Goal: Task Accomplishment & Management: Manage account settings

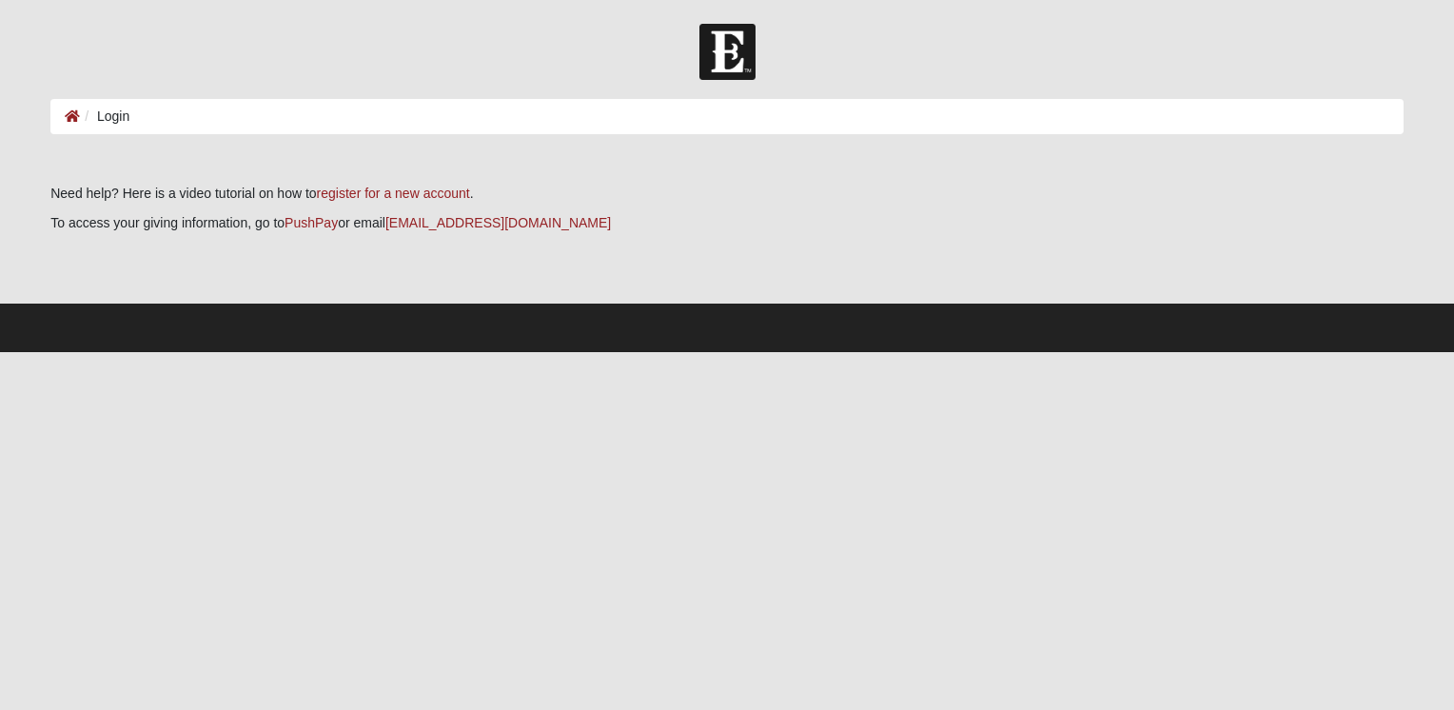
click at [121, 113] on li "Login" at bounding box center [104, 117] width 49 height 20
click at [75, 116] on icon at bounding box center [72, 115] width 15 height 13
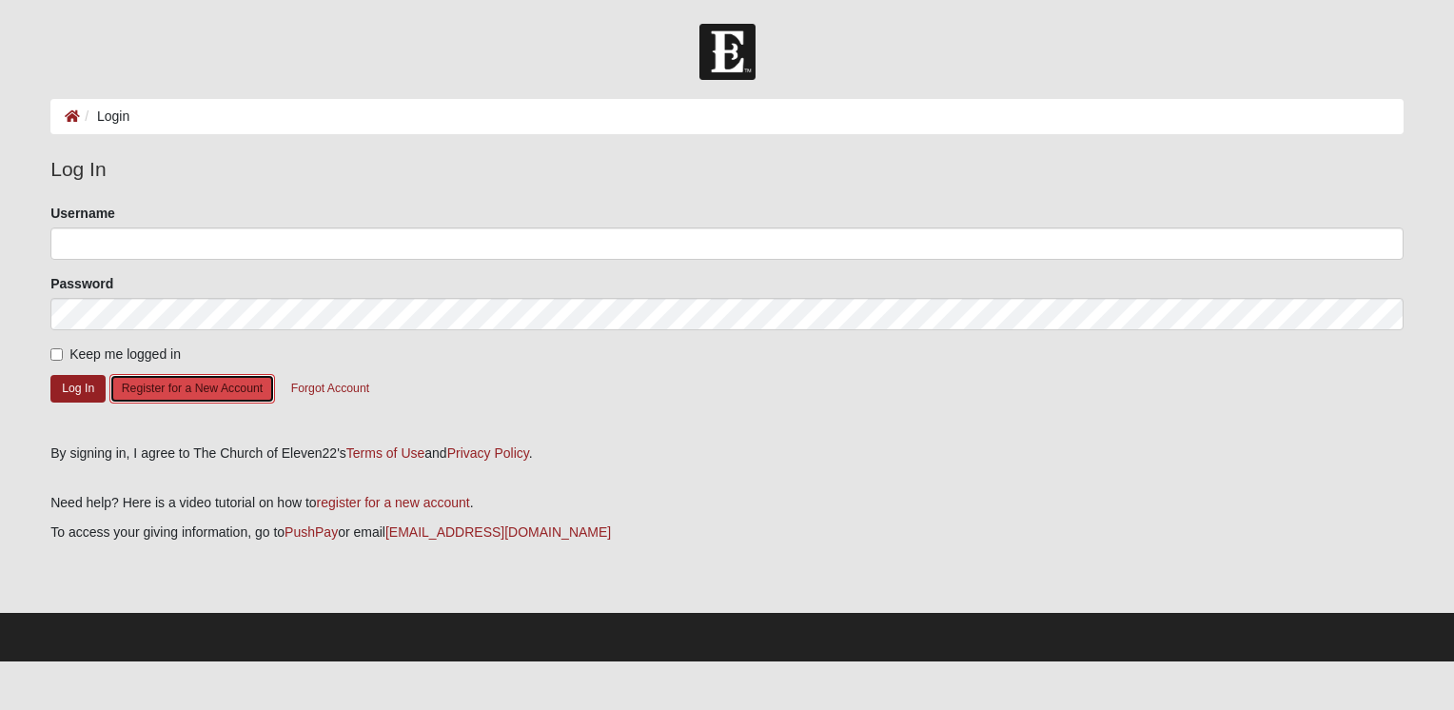
click at [160, 387] on button "Register for a New Account" at bounding box center [192, 388] width 166 height 29
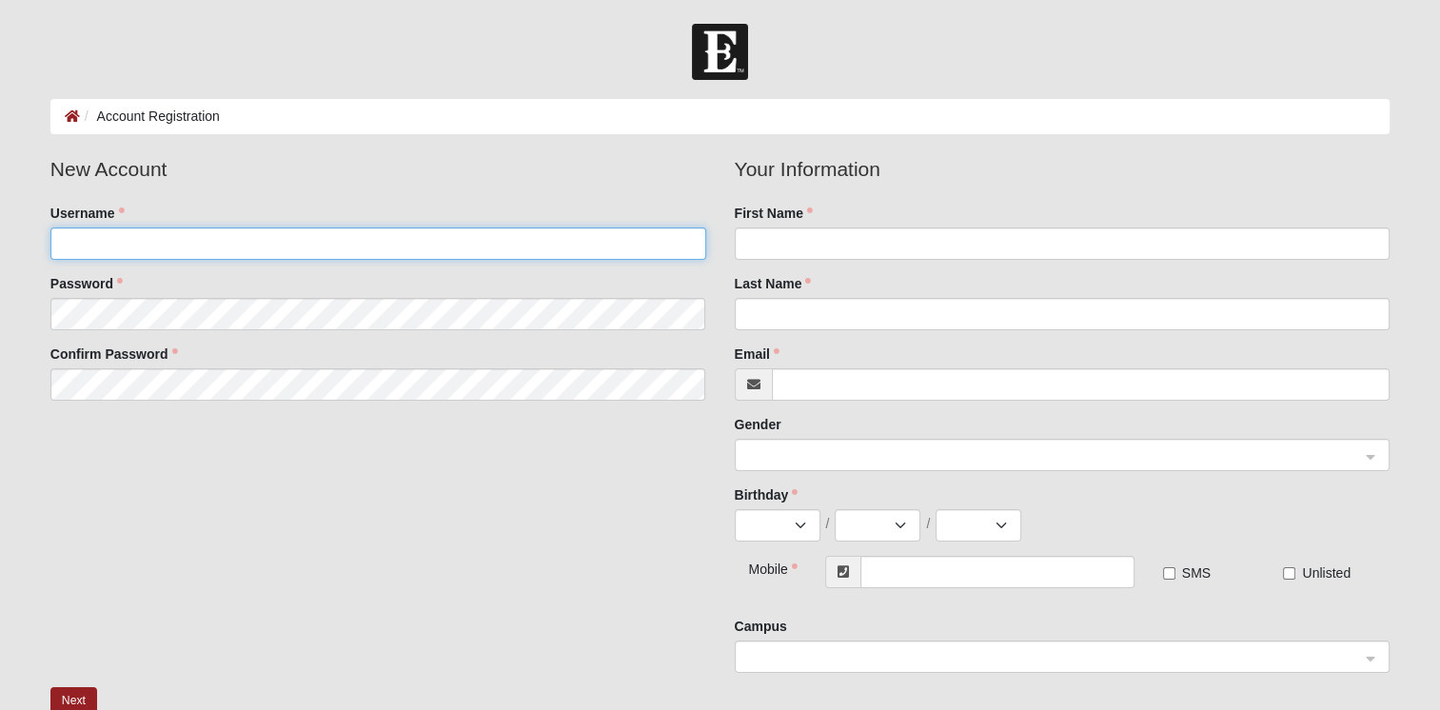
click at [157, 244] on input "Username" at bounding box center [378, 243] width 656 height 32
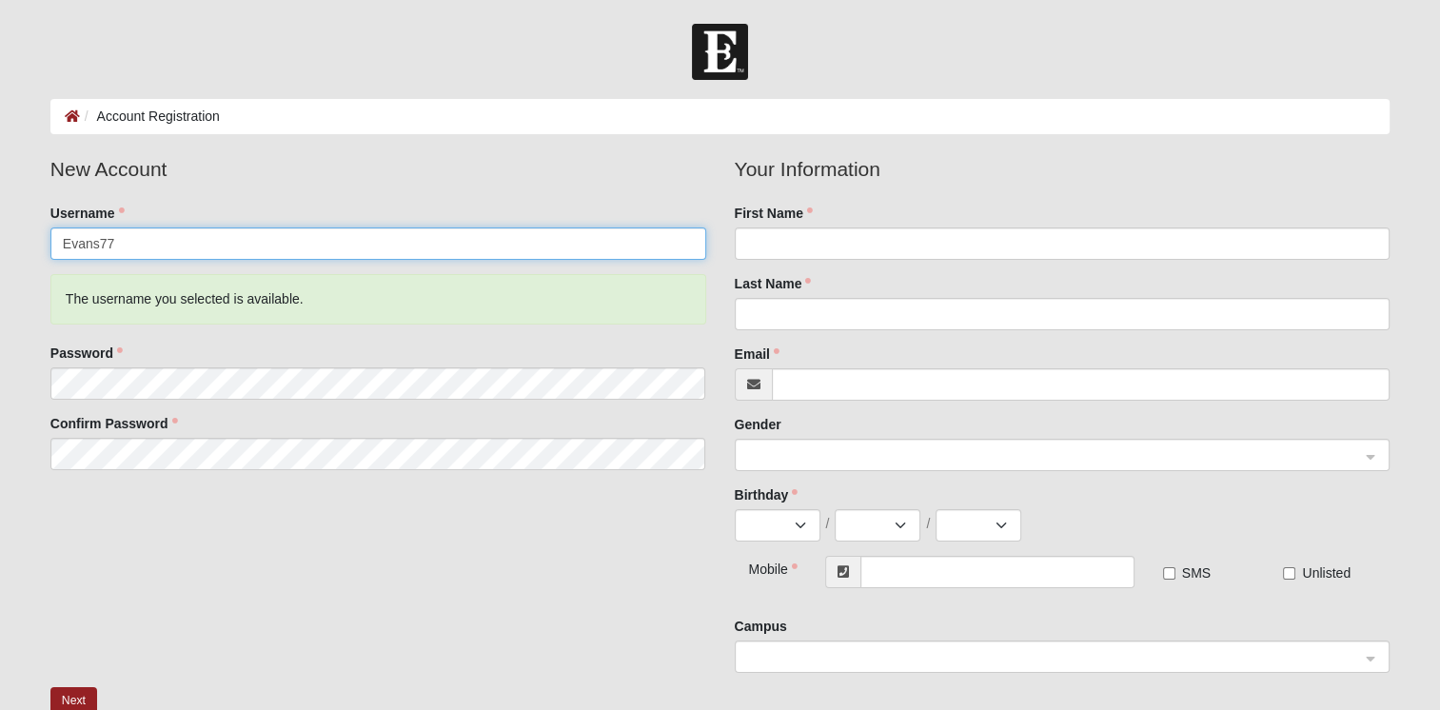
click at [99, 239] on input "Evans77" at bounding box center [378, 243] width 656 height 32
type input "Evansk77"
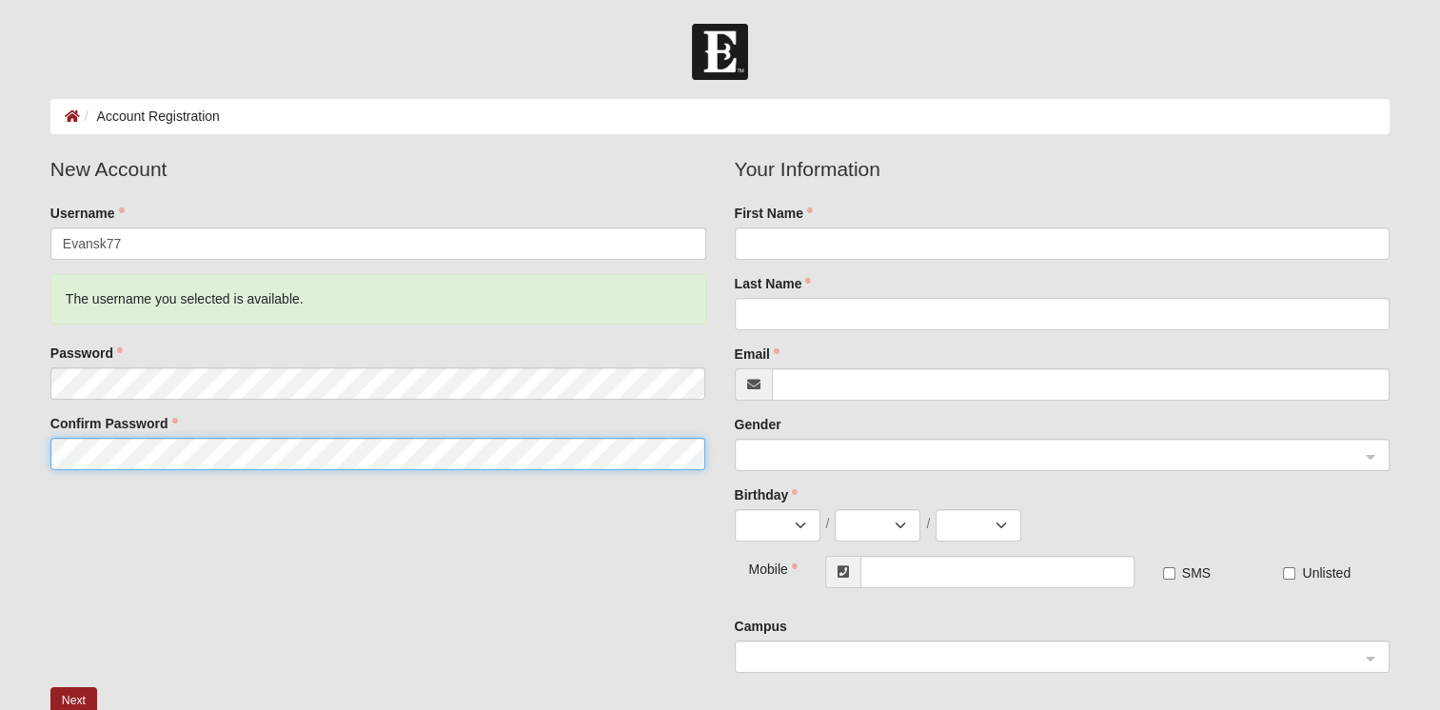
click at [50, 687] on button "Next" at bounding box center [73, 701] width 47 height 28
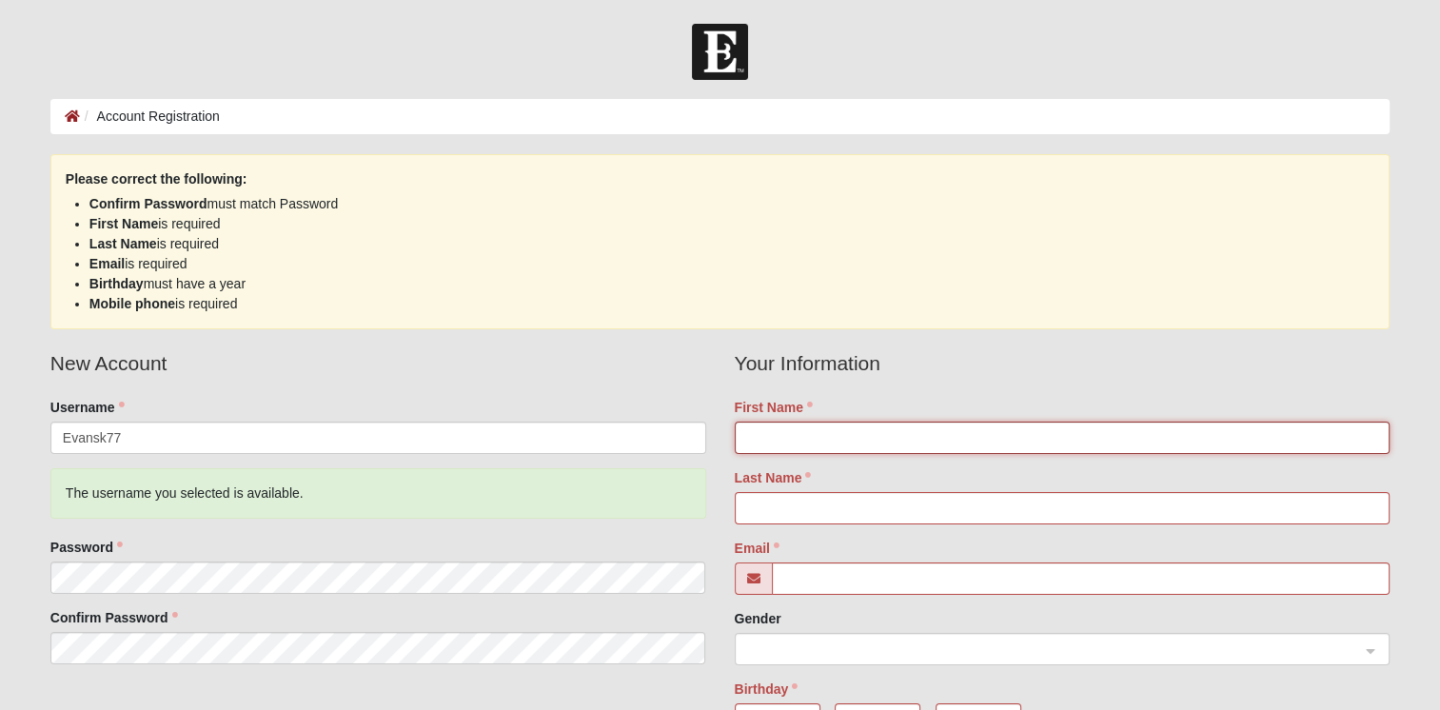
click at [920, 439] on input "First Name" at bounding box center [1063, 438] width 656 height 32
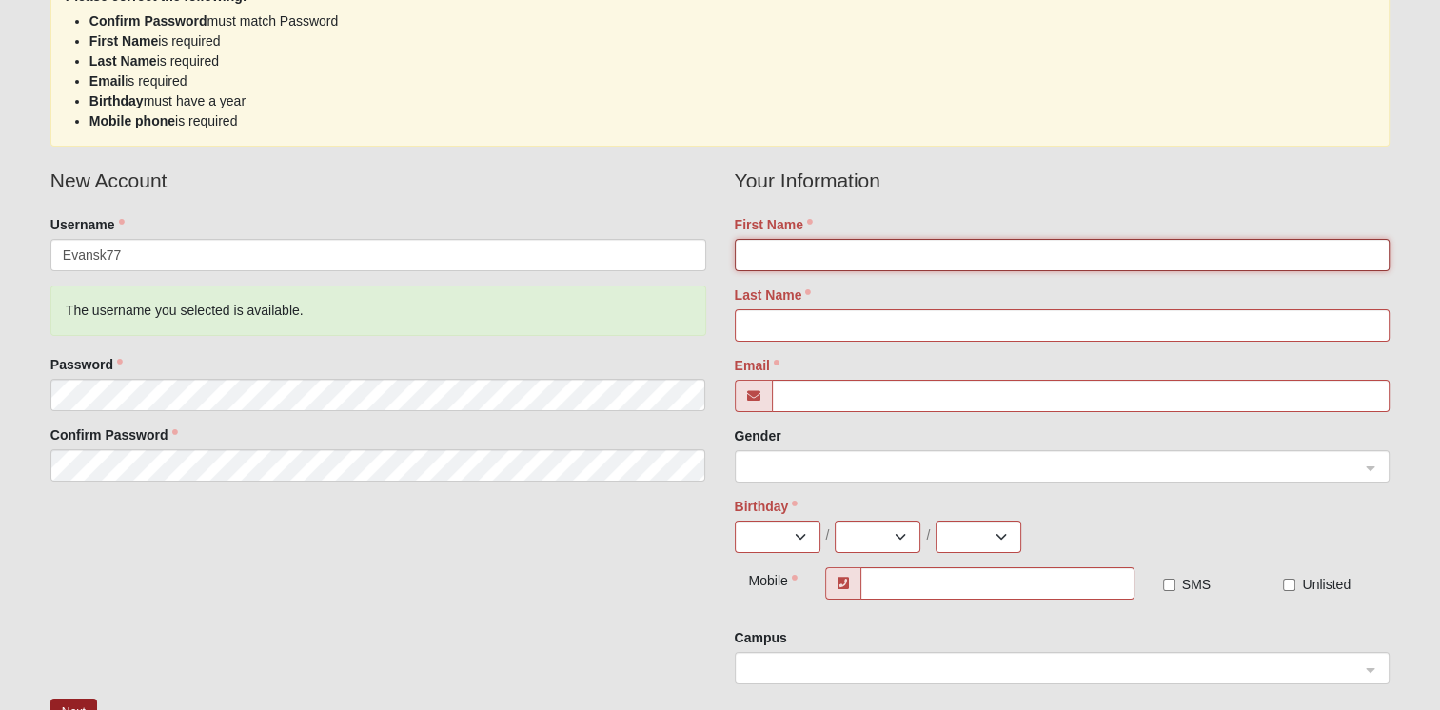
scroll to position [213, 0]
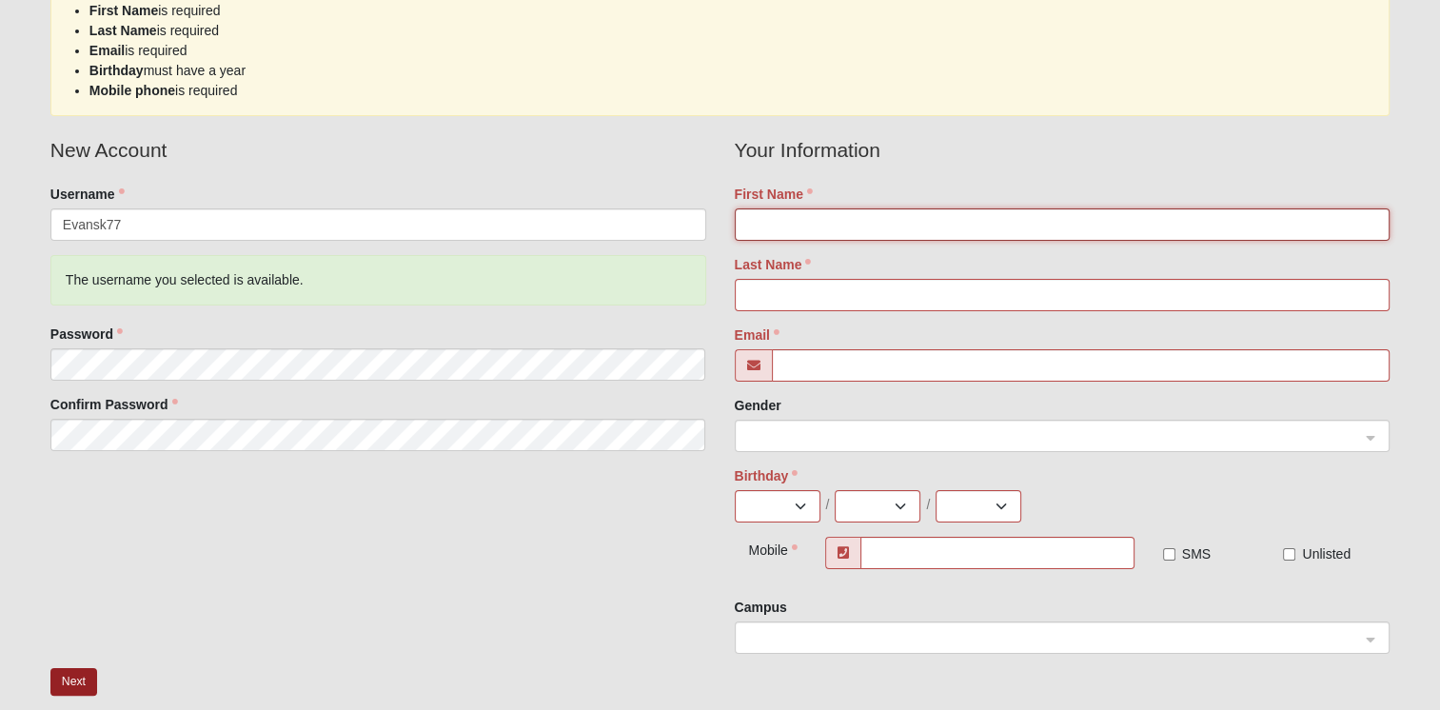
click at [835, 226] on input "First Name" at bounding box center [1063, 224] width 656 height 32
type input "[PERSON_NAME]"
type input "evans"
type input "[EMAIL_ADDRESS][DOMAIN_NAME]"
select select "9"
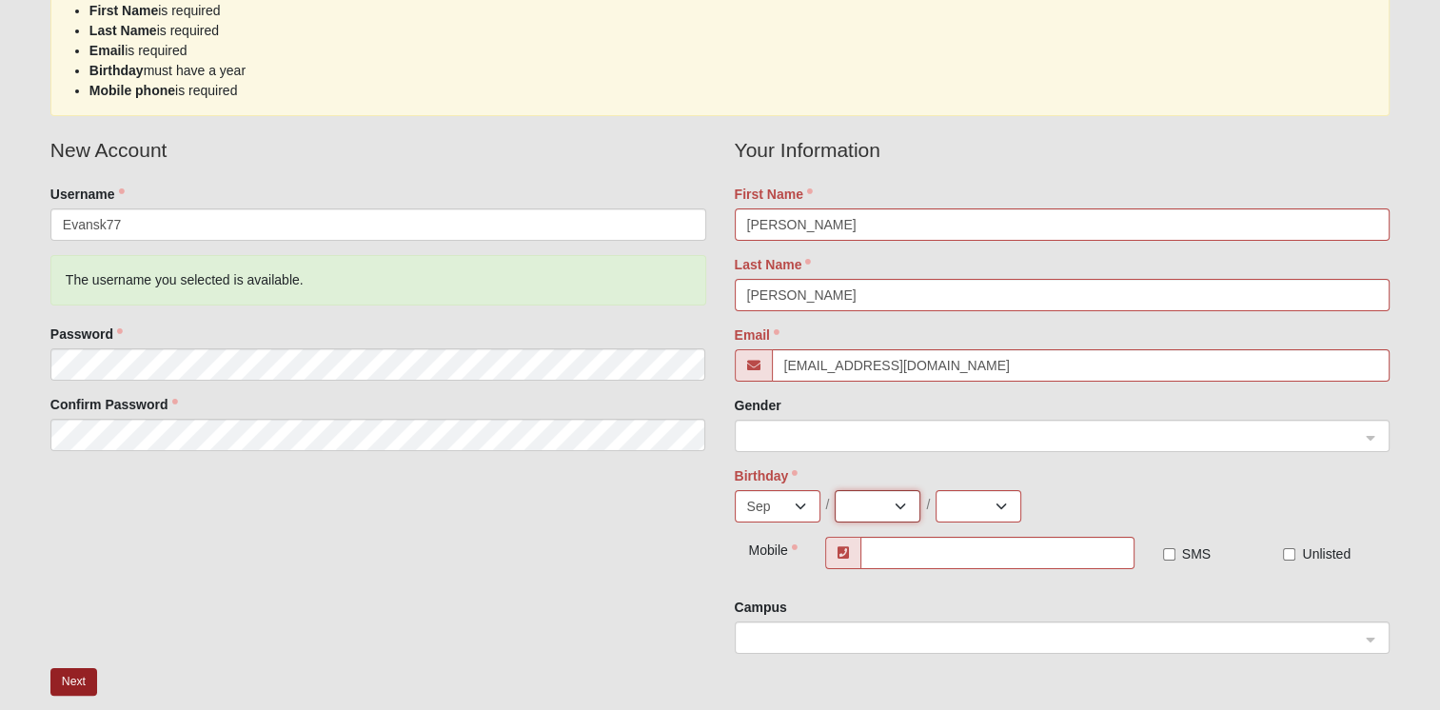
select select "24"
select select "1982"
type input "[PHONE_NUMBER]"
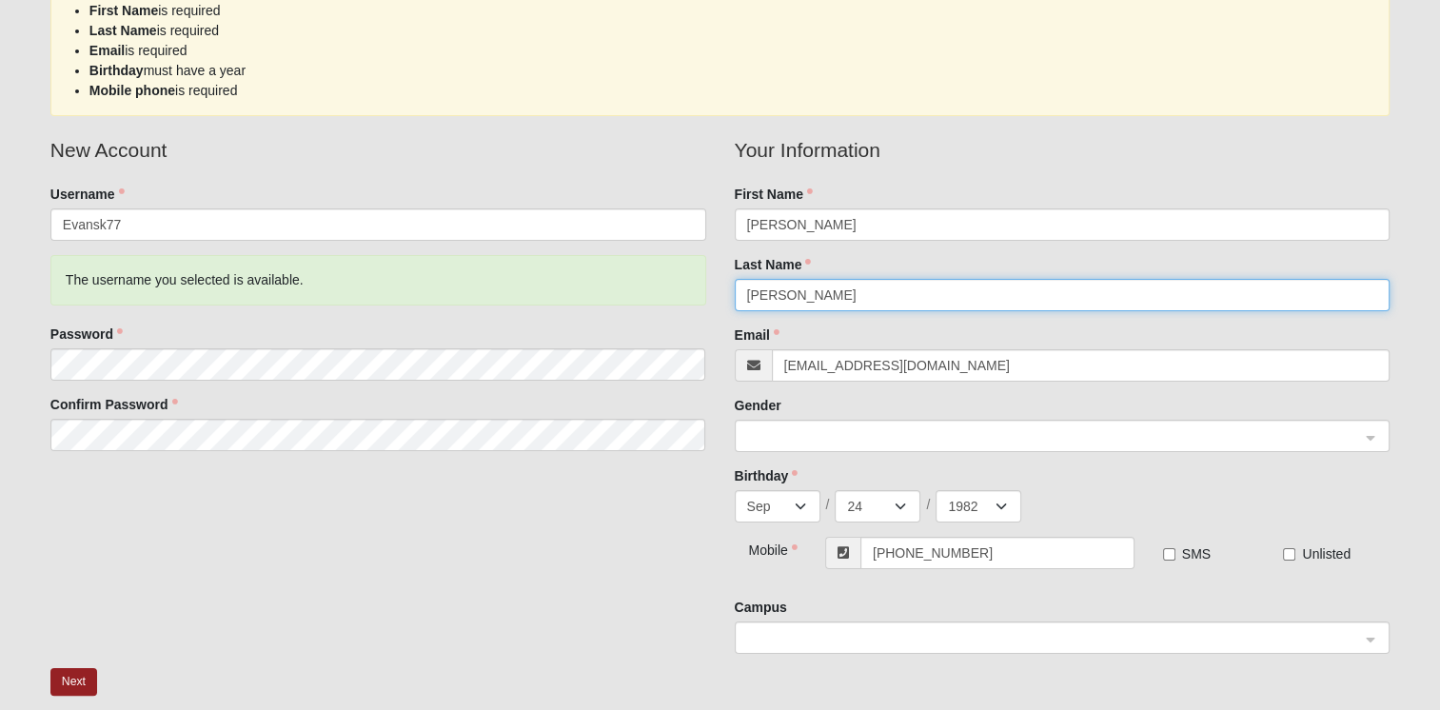
click at [756, 436] on span at bounding box center [1054, 436] width 614 height 21
type input "[PERSON_NAME]"
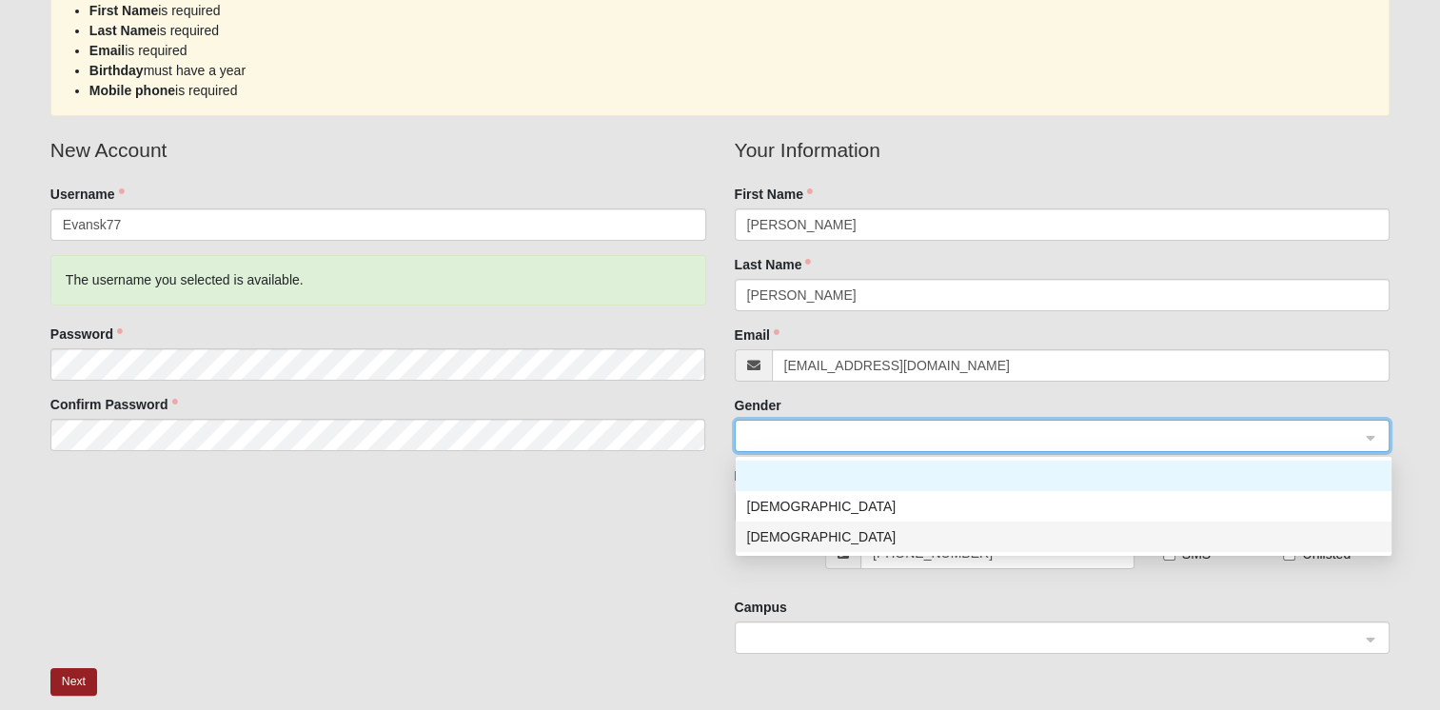
click at [762, 538] on div "[DEMOGRAPHIC_DATA]" at bounding box center [1063, 536] width 633 height 21
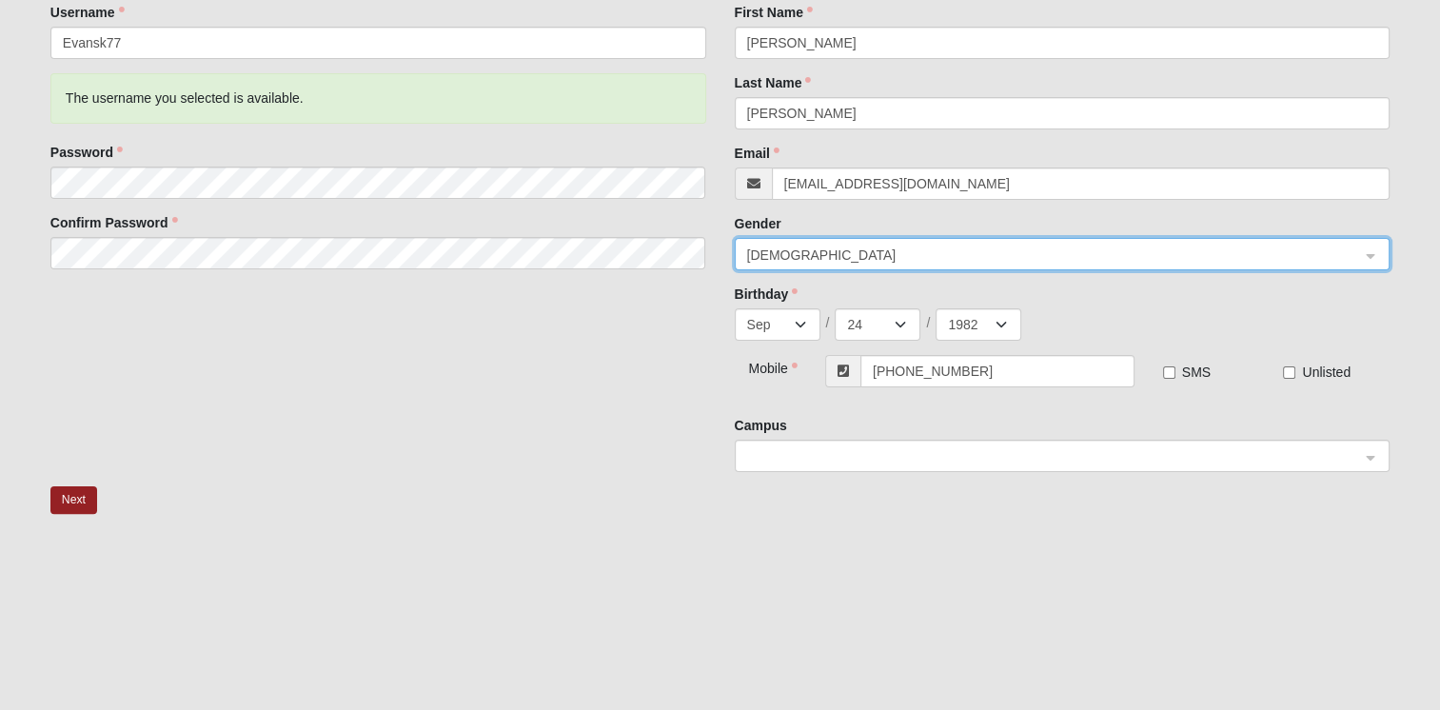
scroll to position [396, 0]
click at [841, 447] on span at bounding box center [1054, 455] width 614 height 21
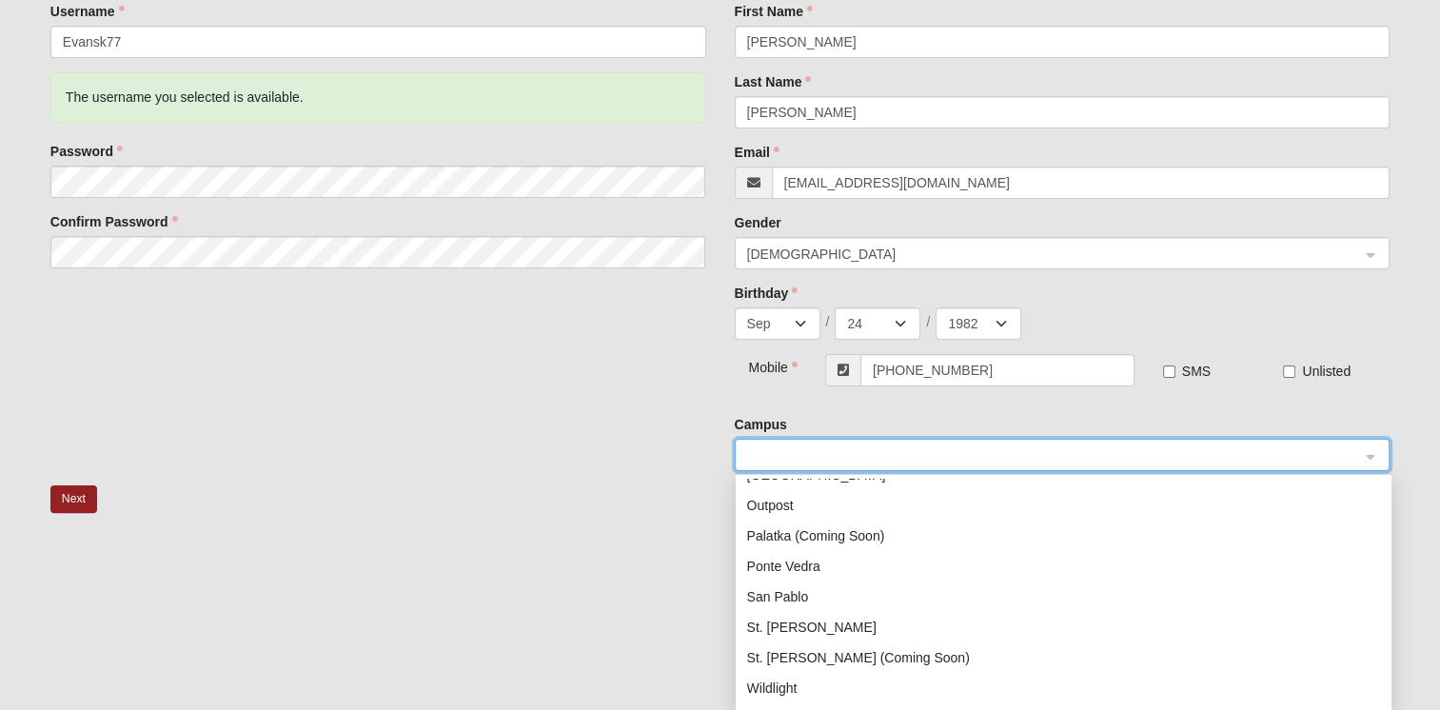
scroll to position [244, 0]
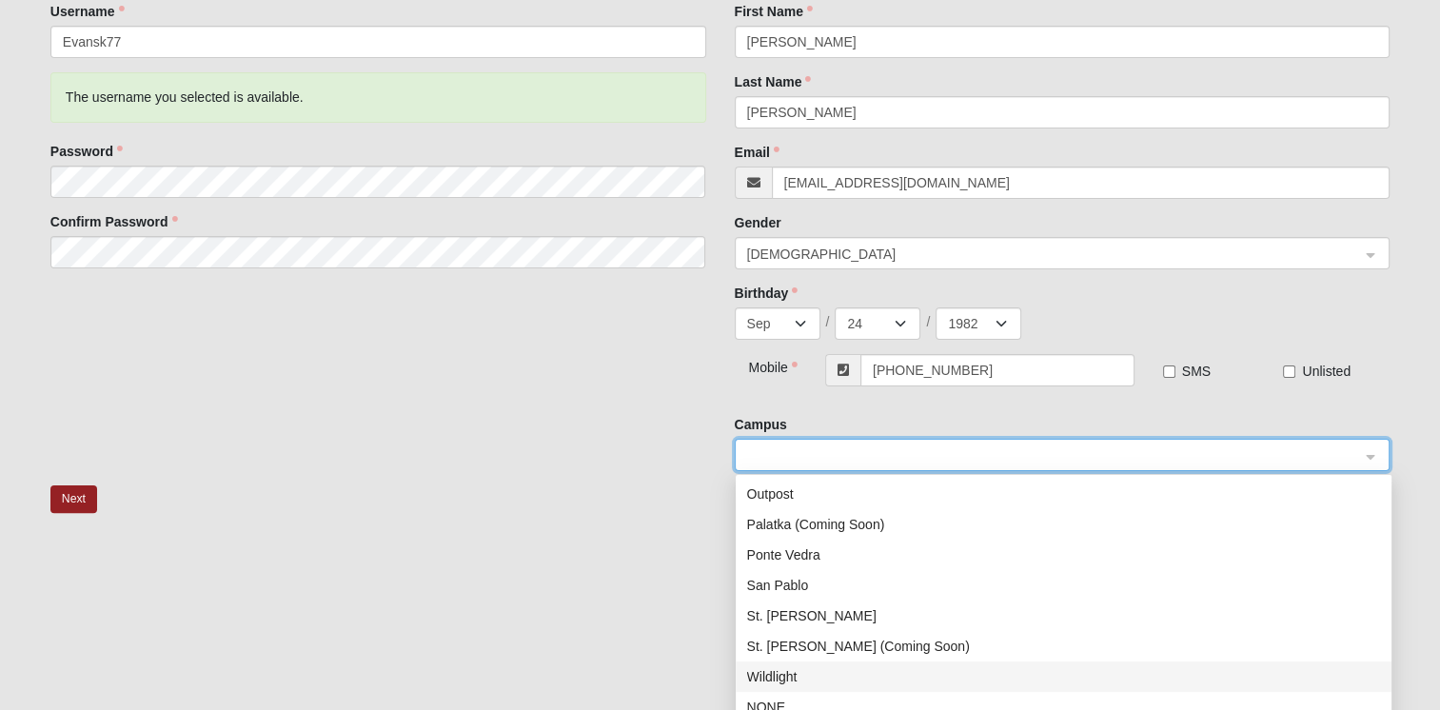
click at [776, 681] on div "Wildlight" at bounding box center [1063, 676] width 633 height 21
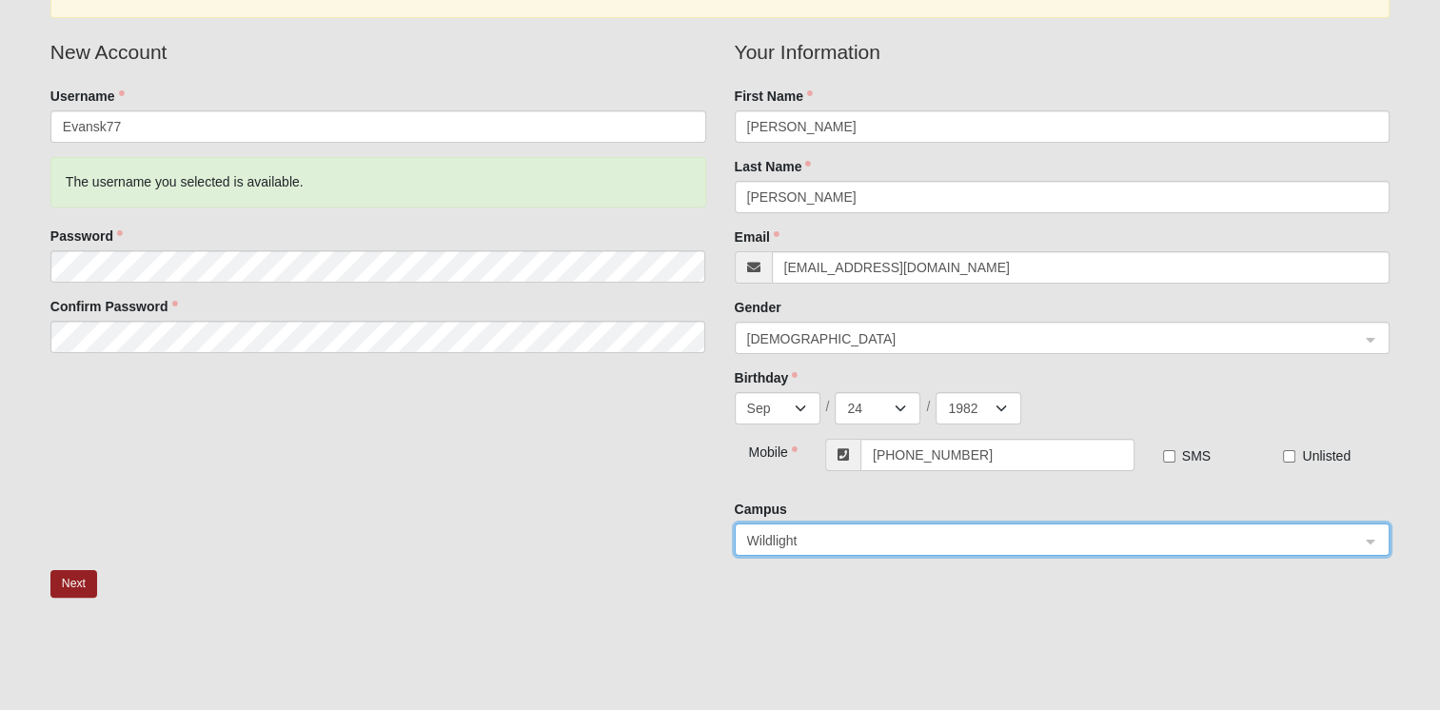
scroll to position [282, 0]
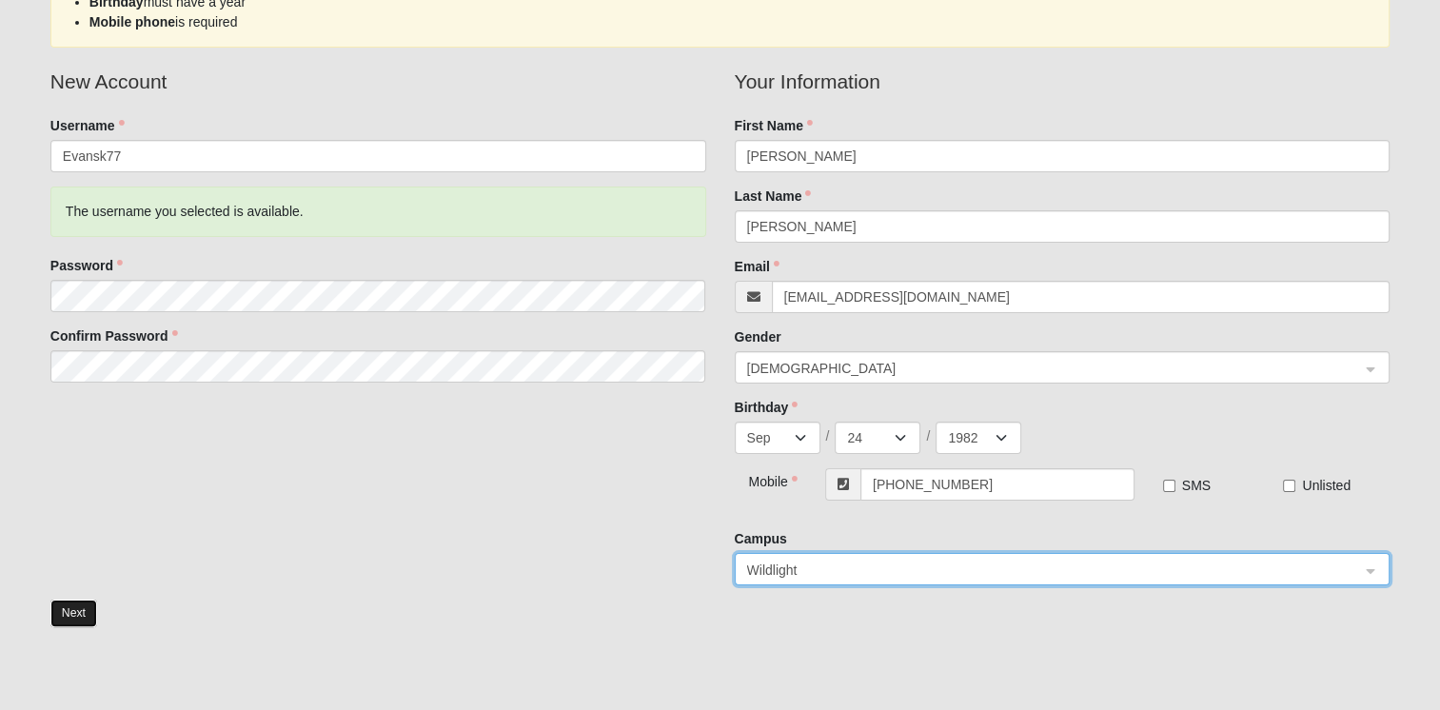
click at [85, 603] on button "Next" at bounding box center [73, 613] width 47 height 28
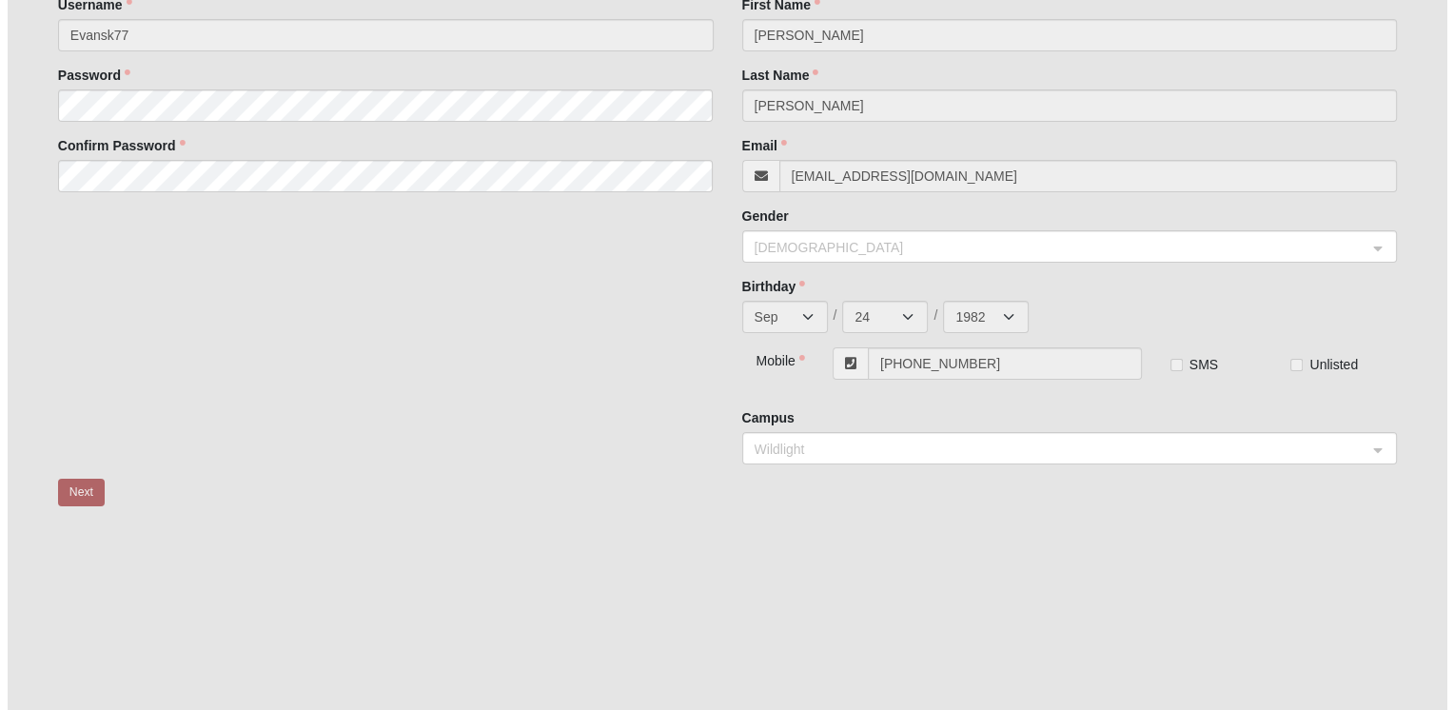
scroll to position [0, 0]
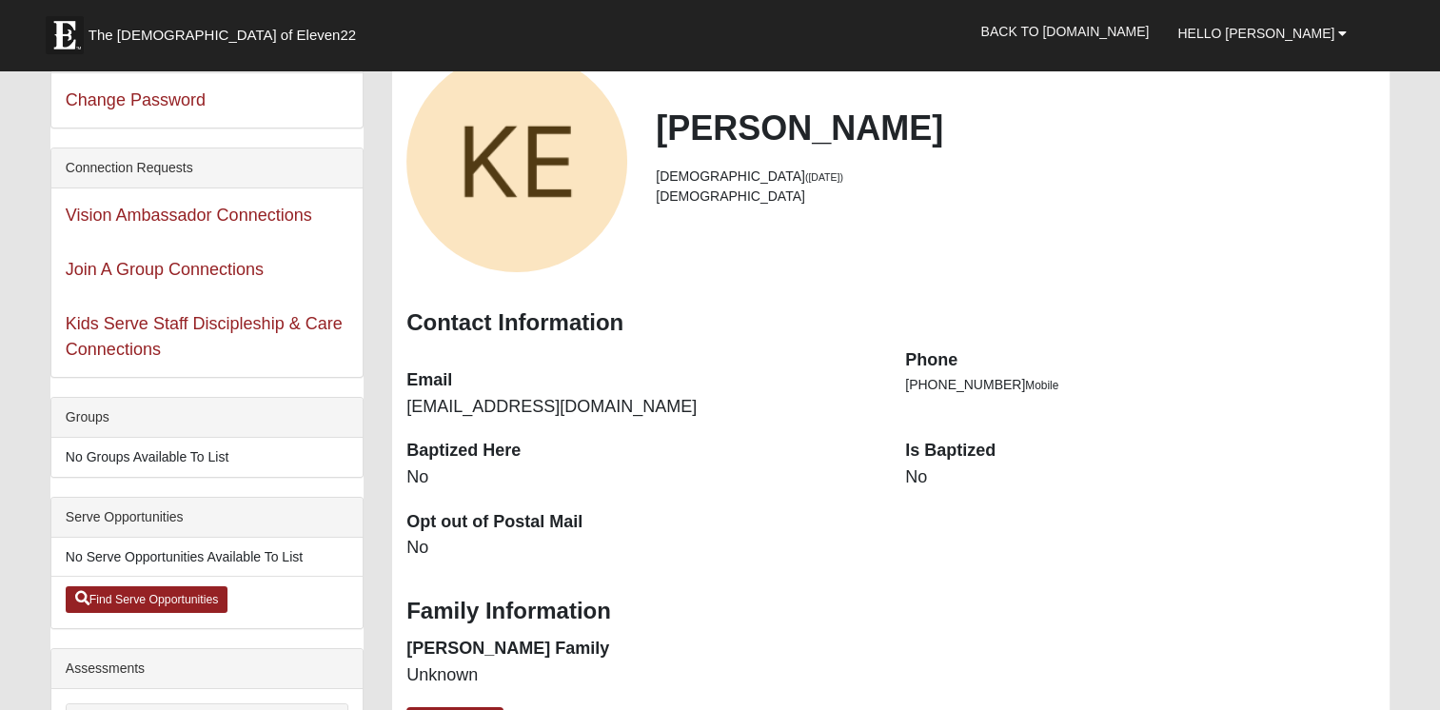
scroll to position [180, 0]
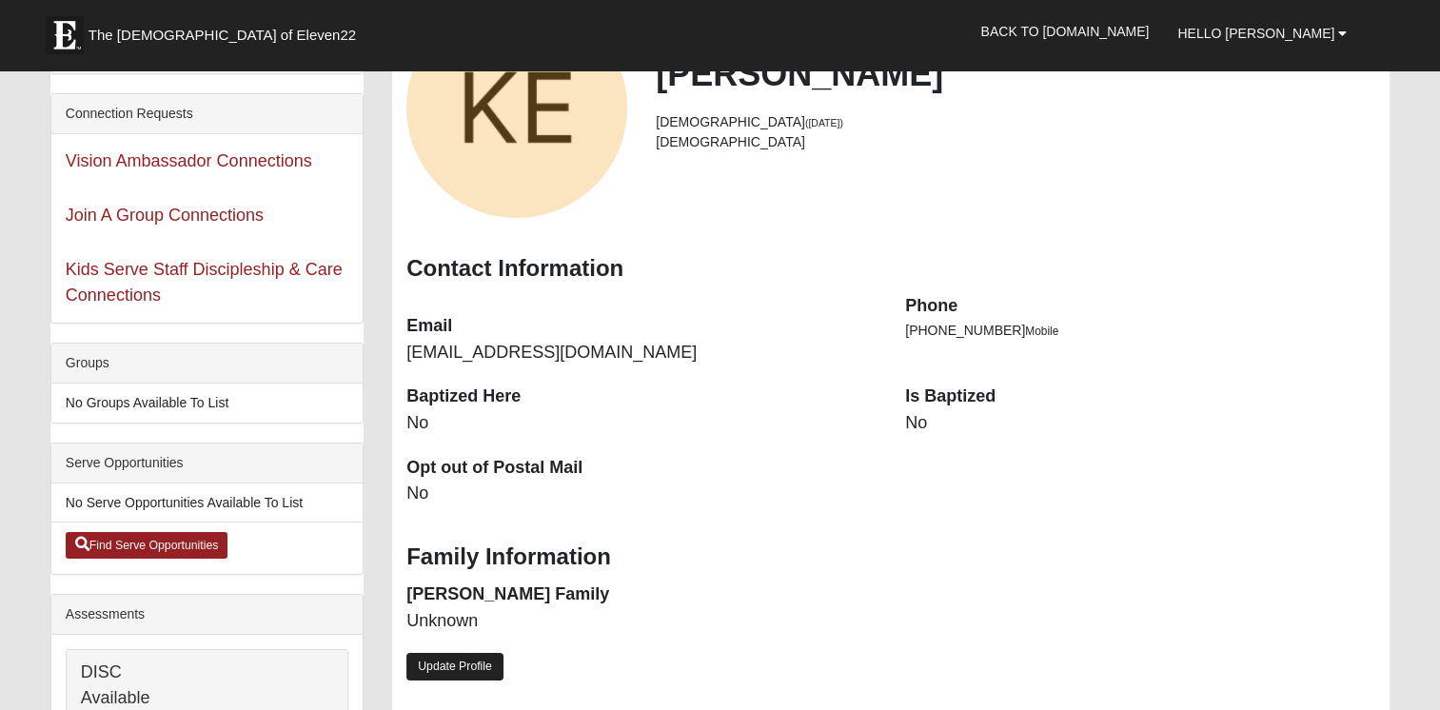
click at [495, 672] on link "Update Profile" at bounding box center [454, 667] width 97 height 28
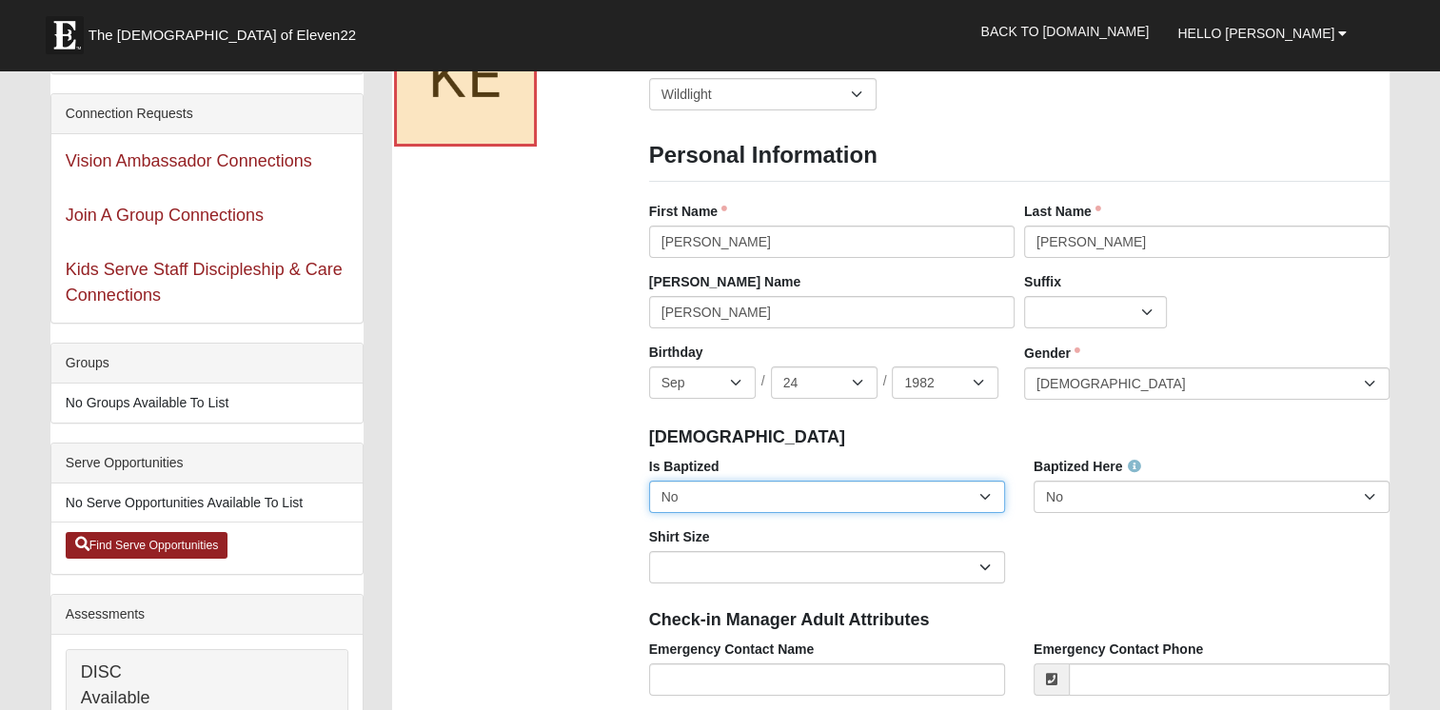
click at [967, 489] on select "No Yes" at bounding box center [827, 497] width 356 height 32
select select "True"
click at [649, 481] on select "No Yes" at bounding box center [827, 497] width 356 height 32
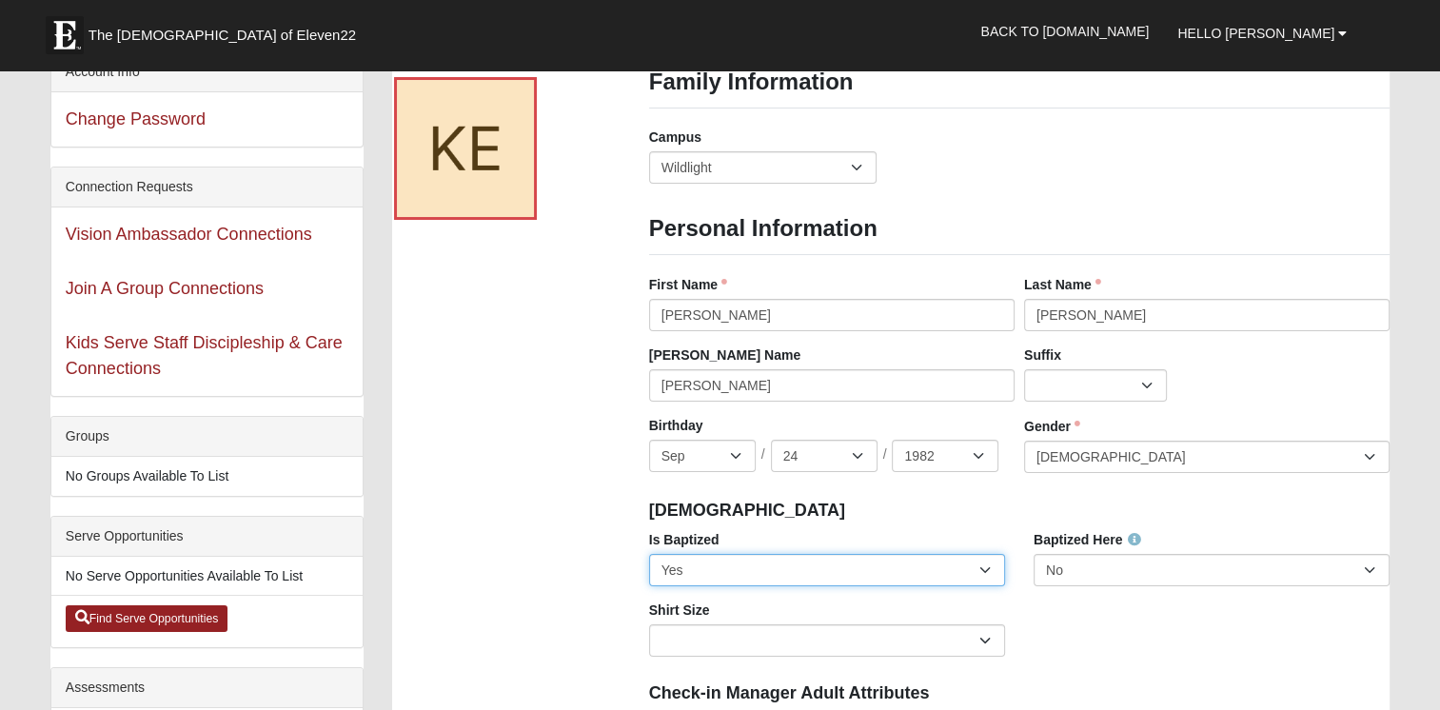
scroll to position [107, 0]
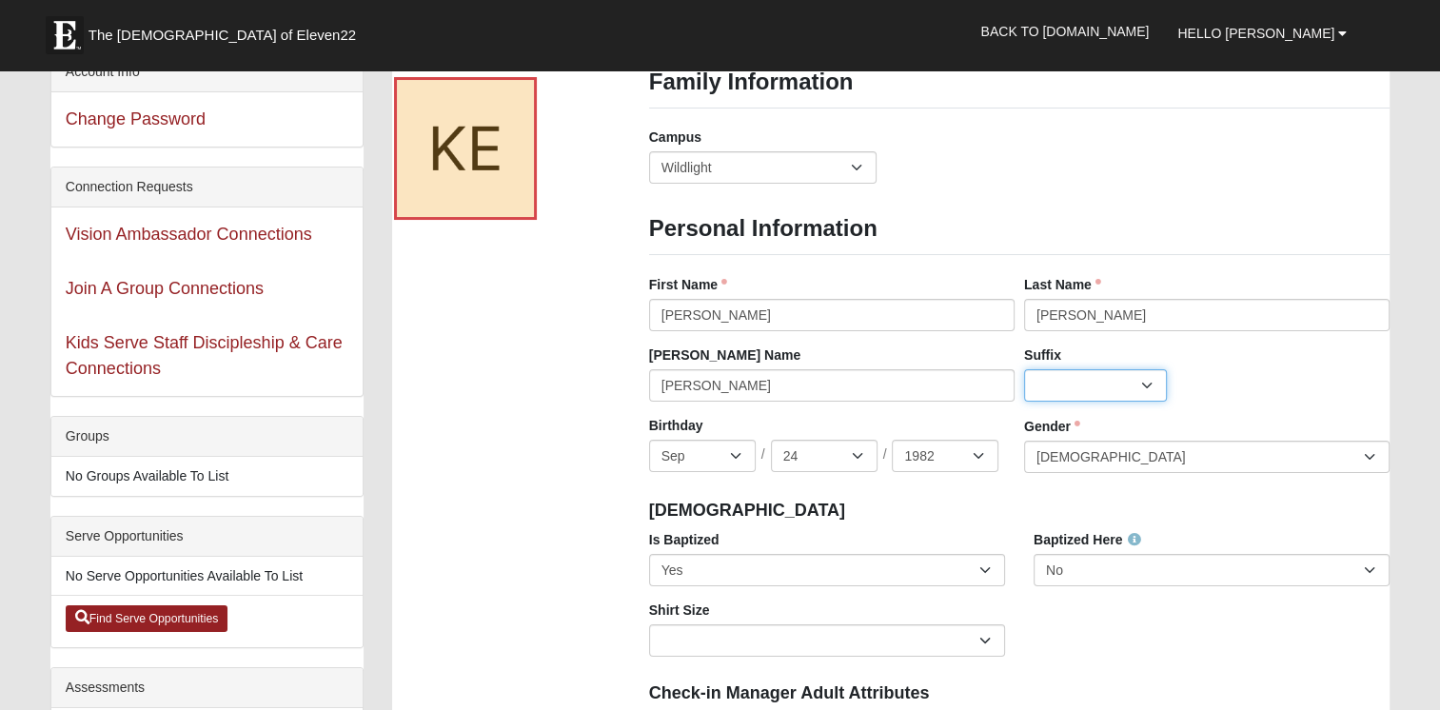
click at [1040, 381] on select "Jr. Sr. Ph.D. II III IV V VI MD" at bounding box center [1095, 385] width 143 height 32
click at [655, 10] on div "Hello [PERSON_NAME] My Account Log Out Back to [DOMAIN_NAME]" at bounding box center [719, 32] width 1339 height 50
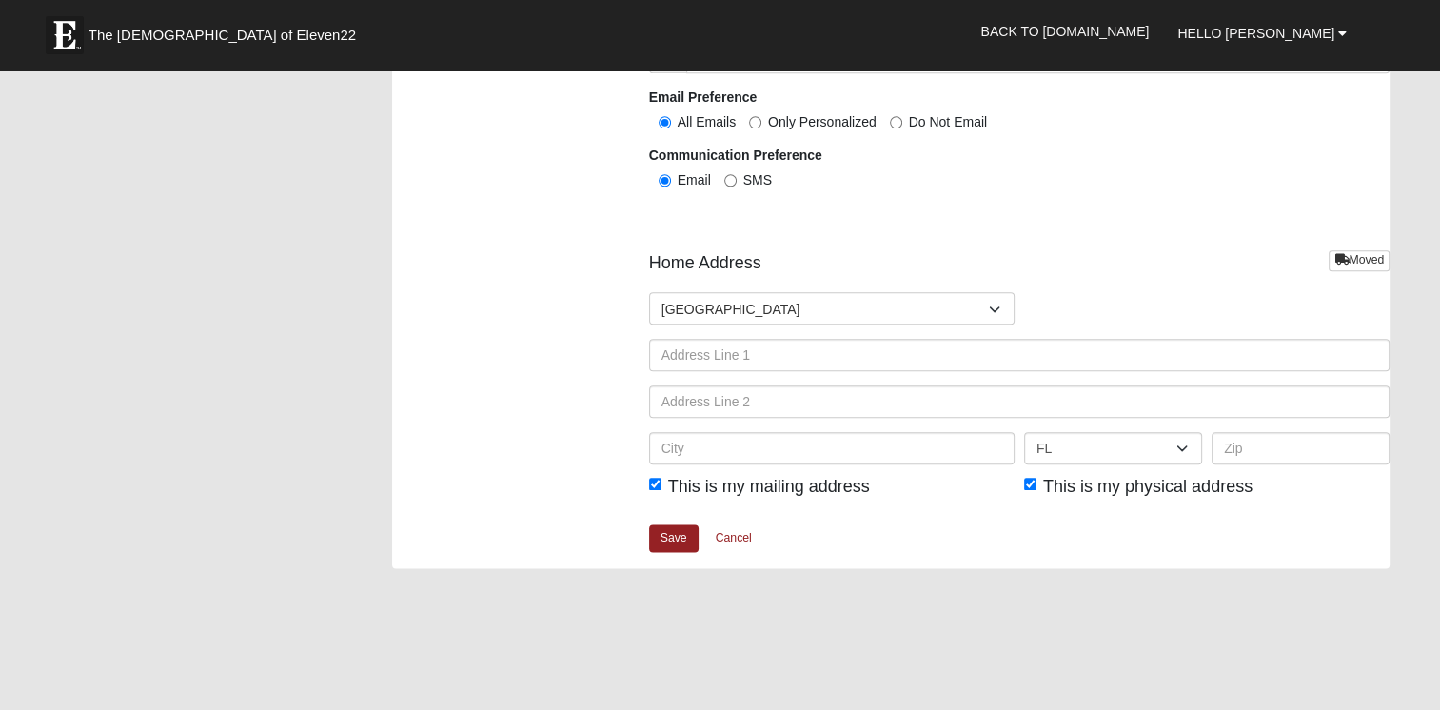
scroll to position [2219, 0]
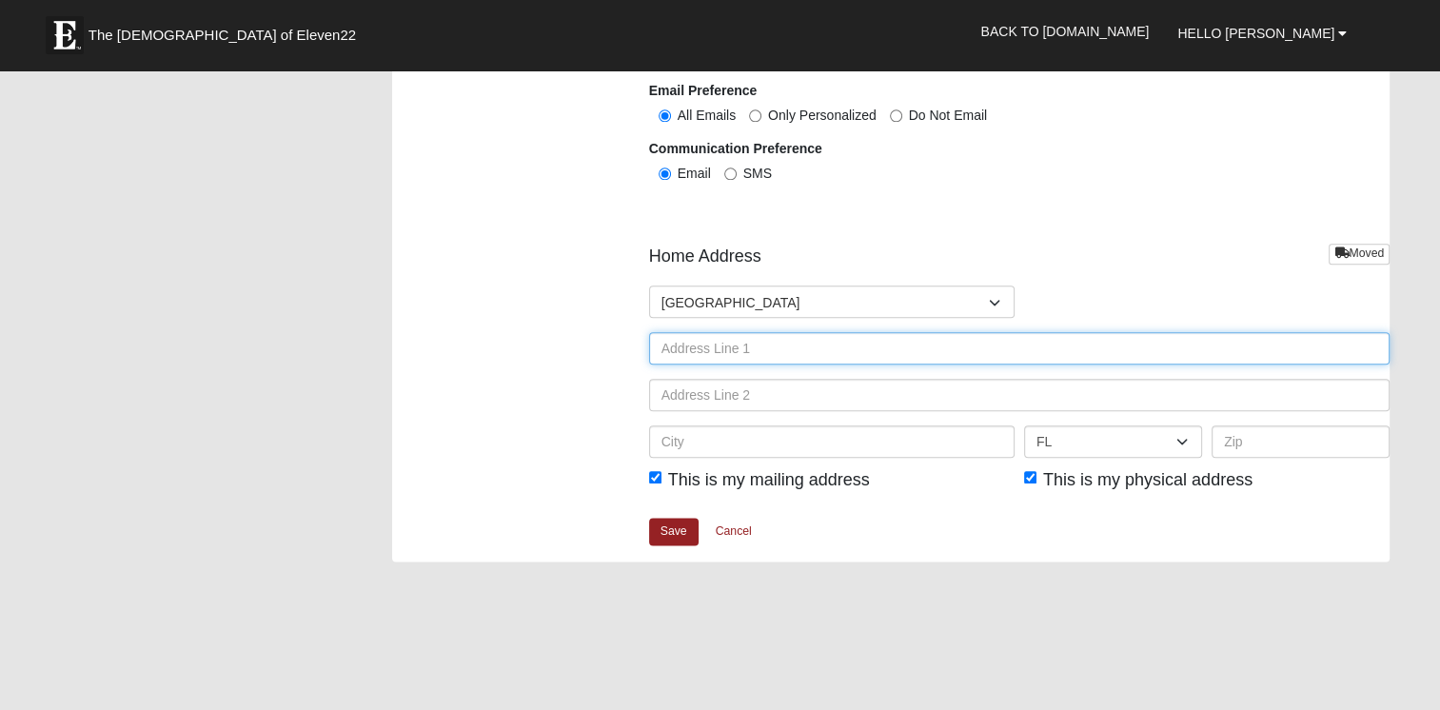
click at [704, 344] on input "text" at bounding box center [1019, 348] width 741 height 32
type input "[PERSON_NAME], [STREET_ADDRESS]"
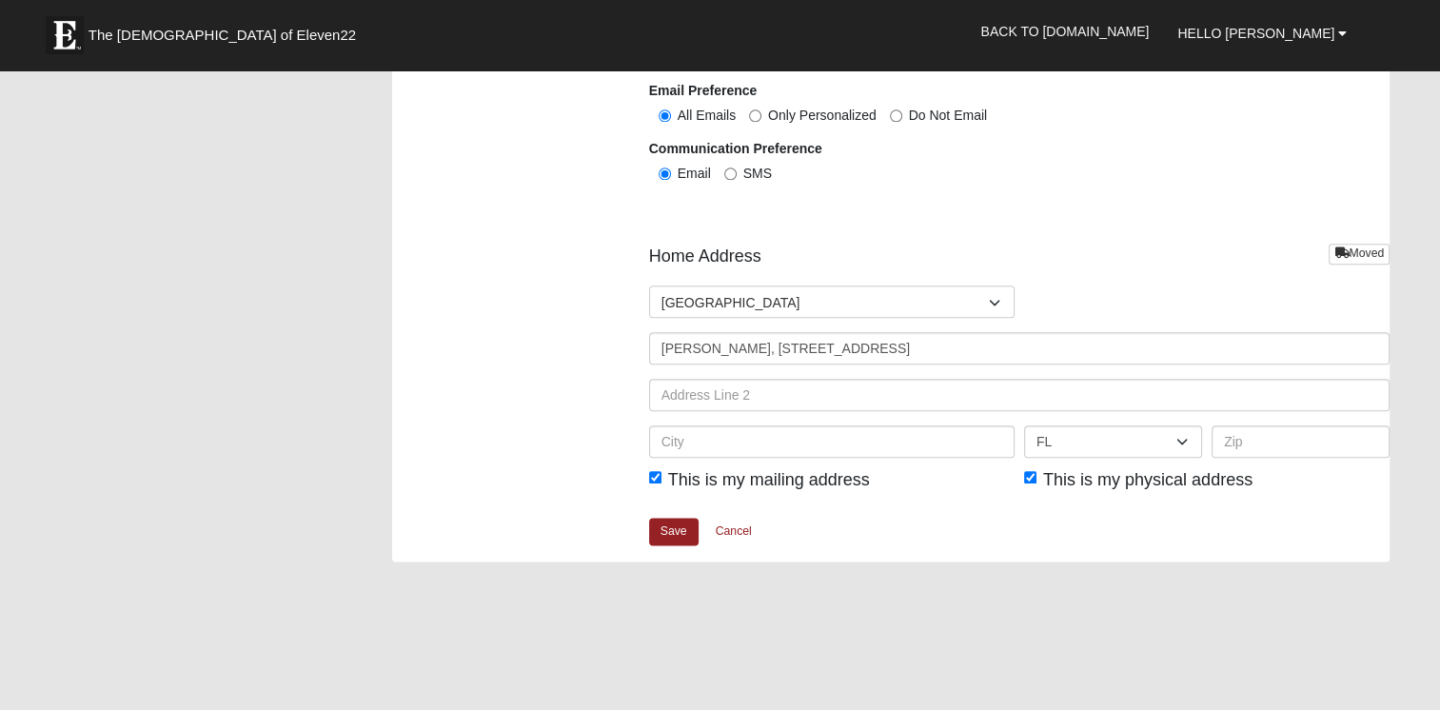
type input "[PERSON_NAME] [PERSON_NAME]"
type input "9124673410"
type input "Yulee"
type input "32097"
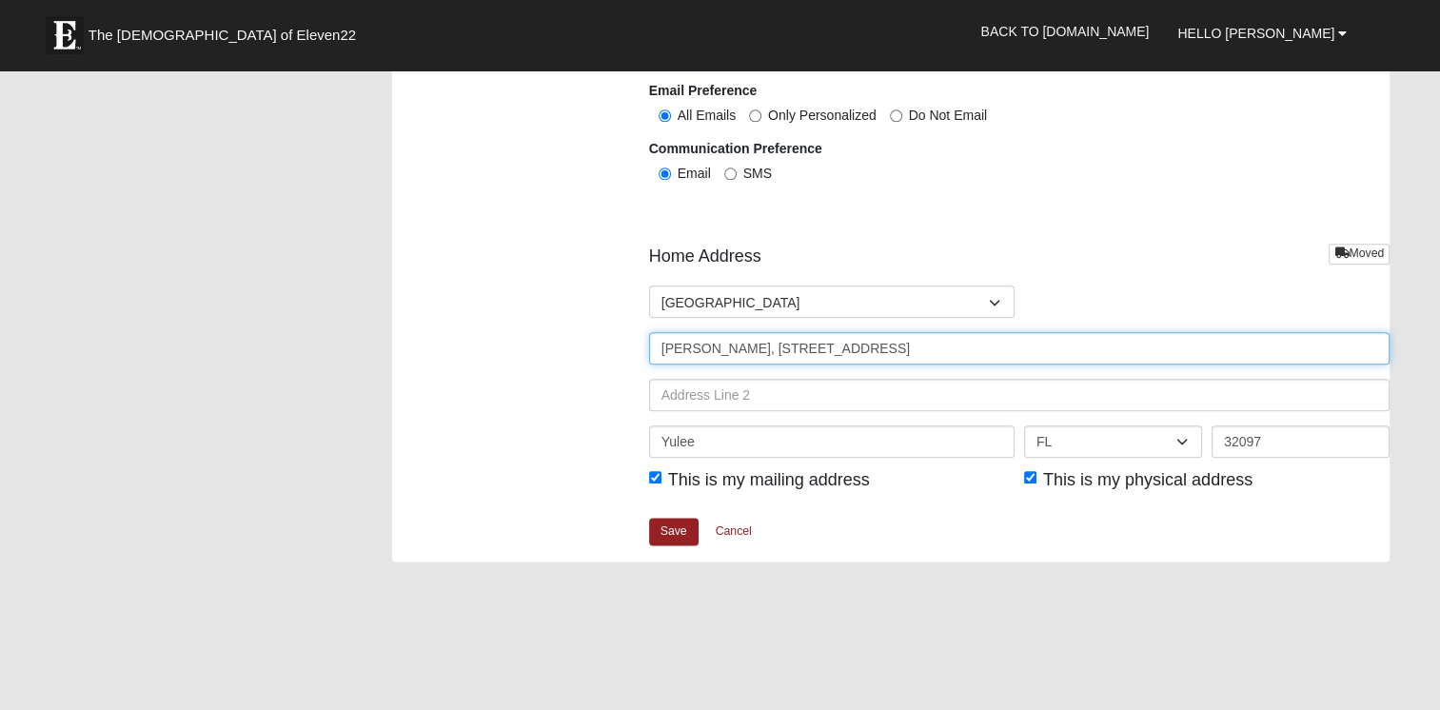
type input "[PHONE_NUMBER]"
drag, startPoint x: 746, startPoint y: 342, endPoint x: 607, endPoint y: 340, distance: 138.9
type input "76051 TIDEVIEW LN"
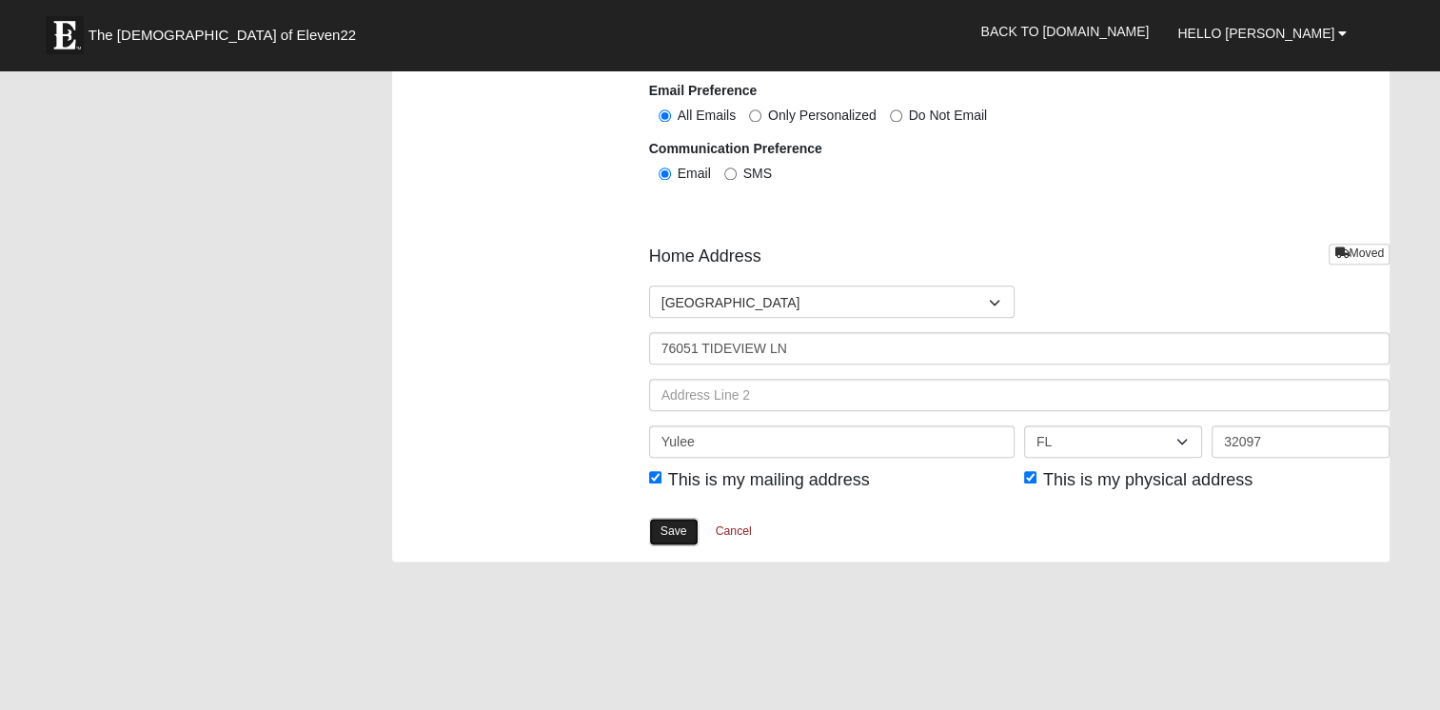
click at [683, 523] on link "Save" at bounding box center [673, 532] width 49 height 28
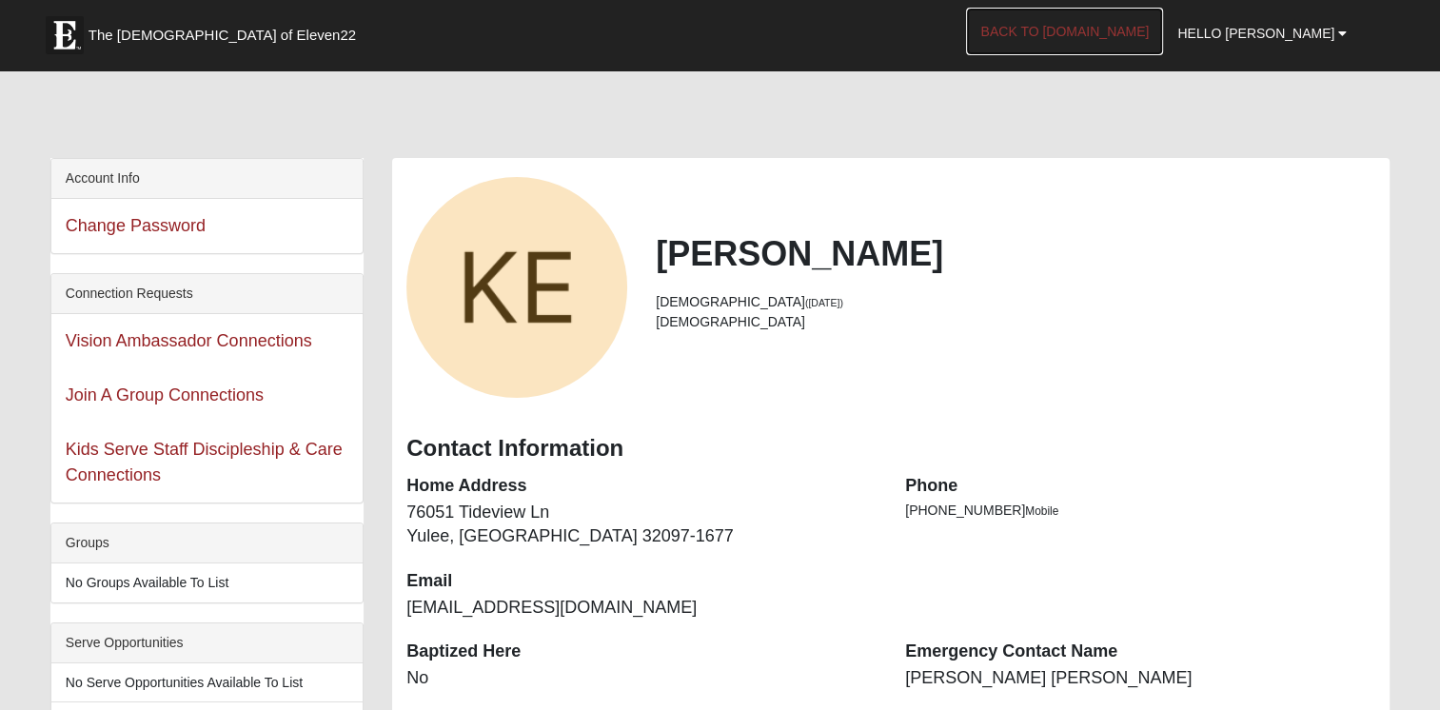
click at [1151, 31] on link "Back to [DOMAIN_NAME]" at bounding box center [1064, 32] width 197 height 48
